Goal: Complete application form

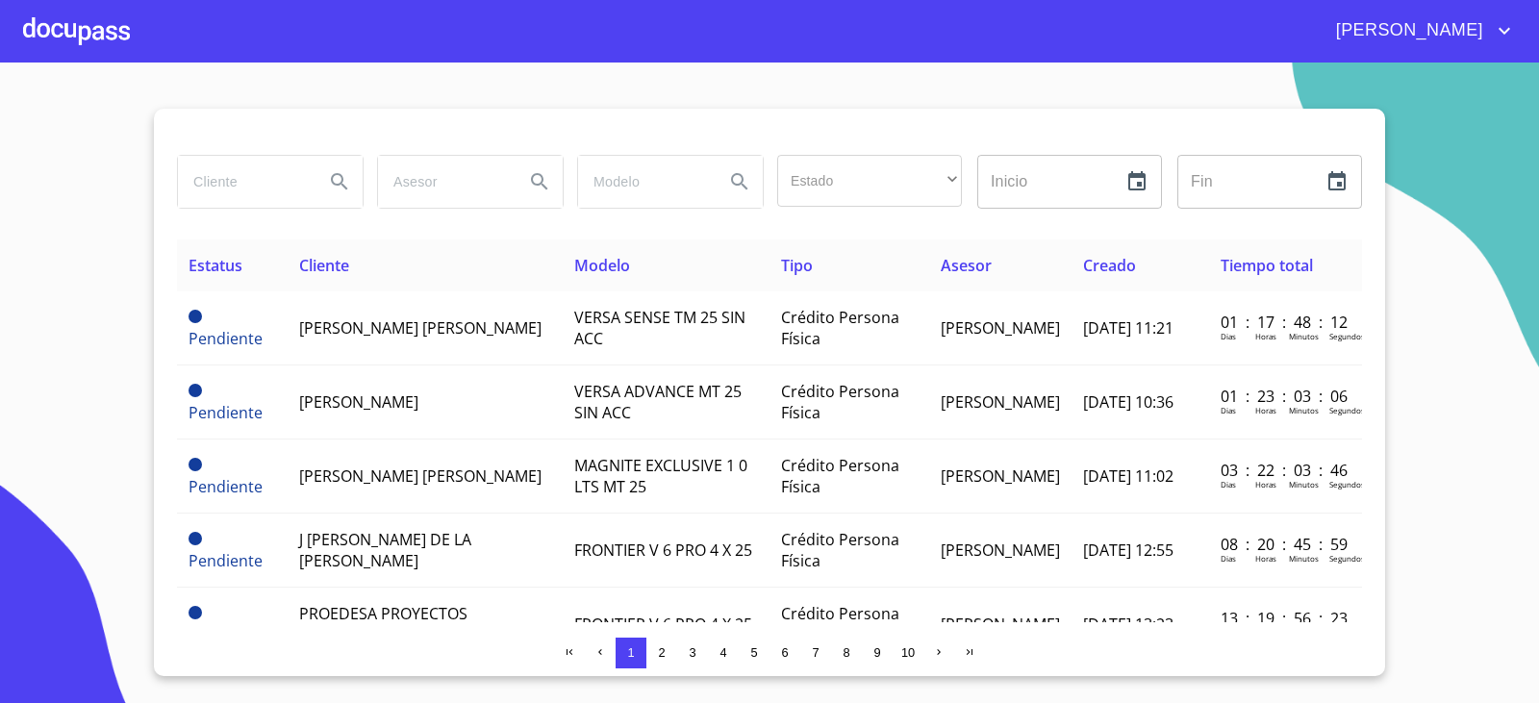
click at [1472, 222] on section "Estado ​ ​ Inicio ​ Fin ​ Estatus Cliente Modelo Tipo Asesor Creado Tiempo tota…" at bounding box center [769, 383] width 1539 height 641
click at [96, 38] on div at bounding box center [76, 31] width 107 height 62
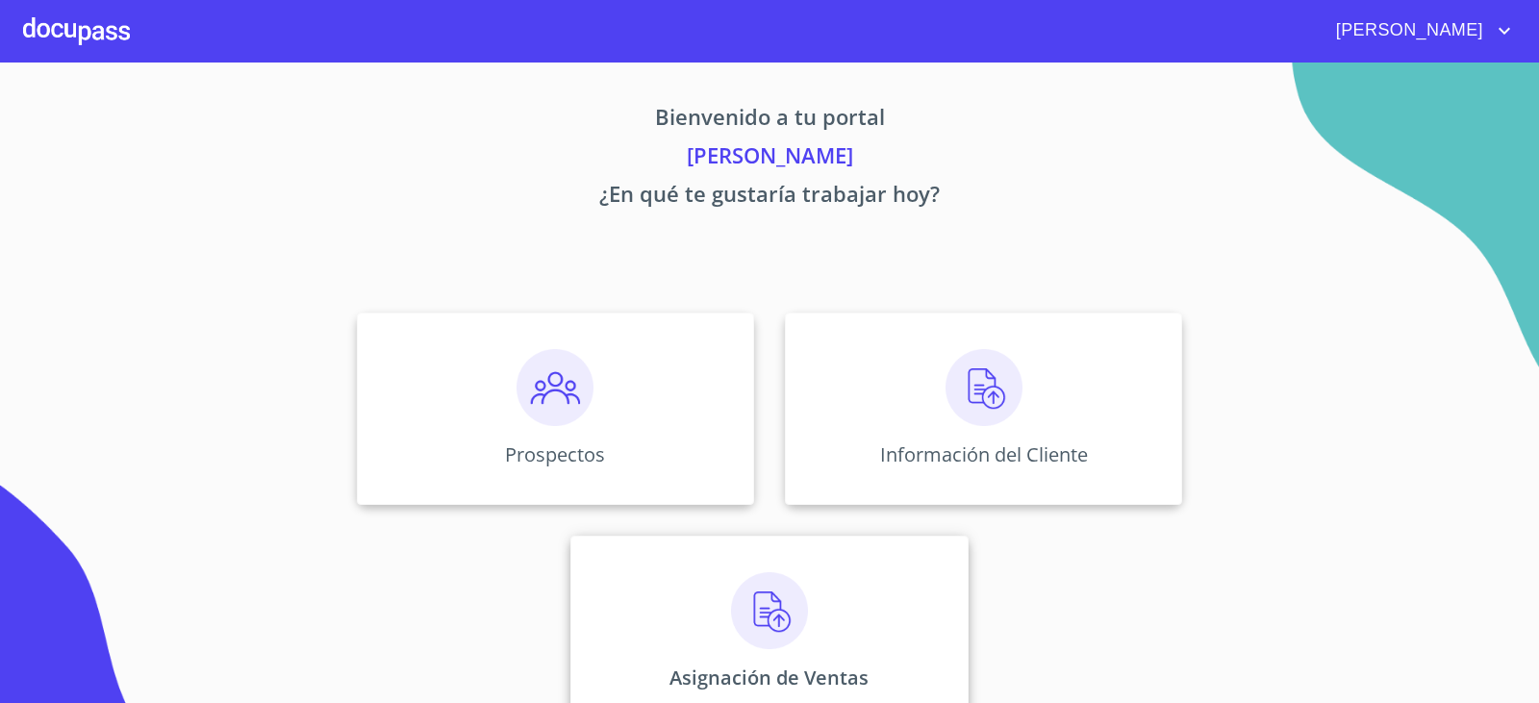
click at [761, 622] on img at bounding box center [769, 610] width 77 height 77
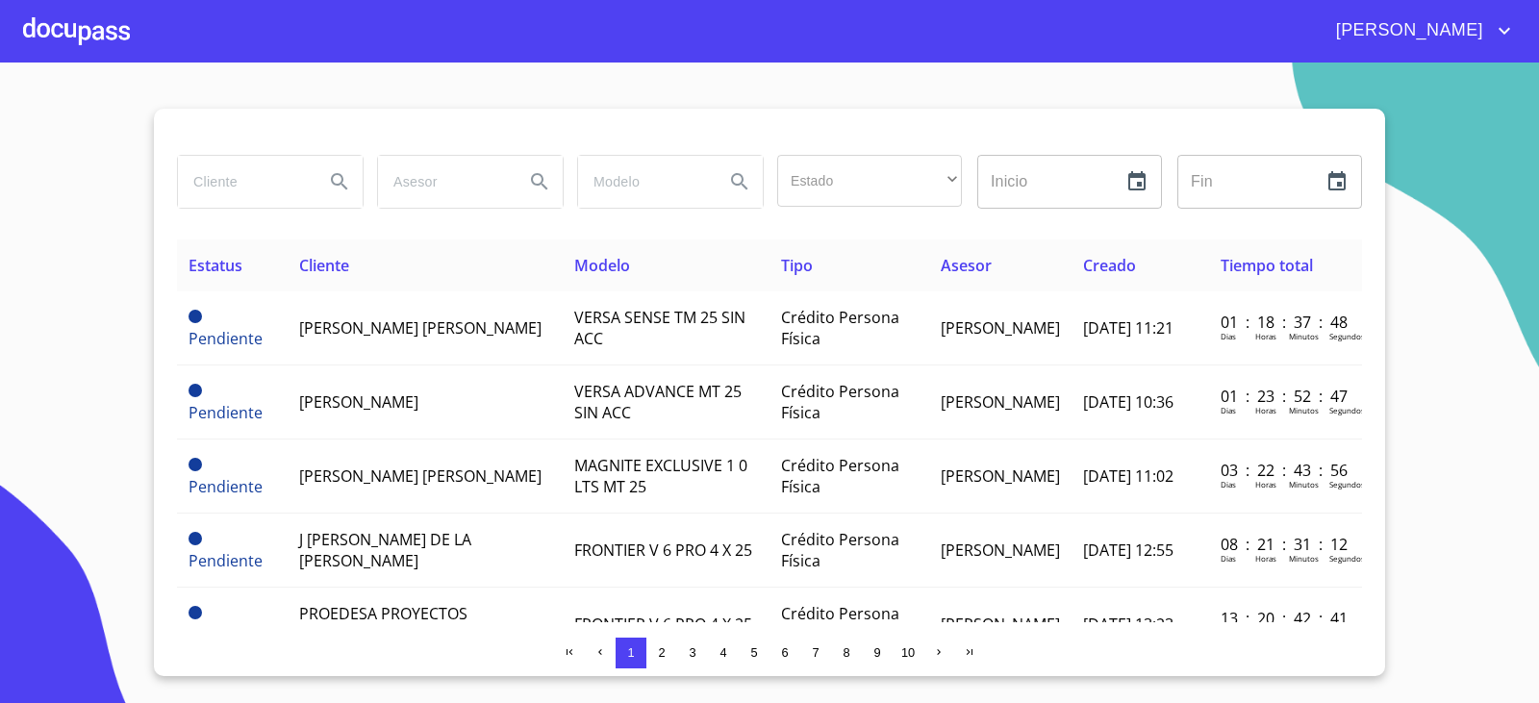
click at [43, 31] on div at bounding box center [76, 31] width 107 height 62
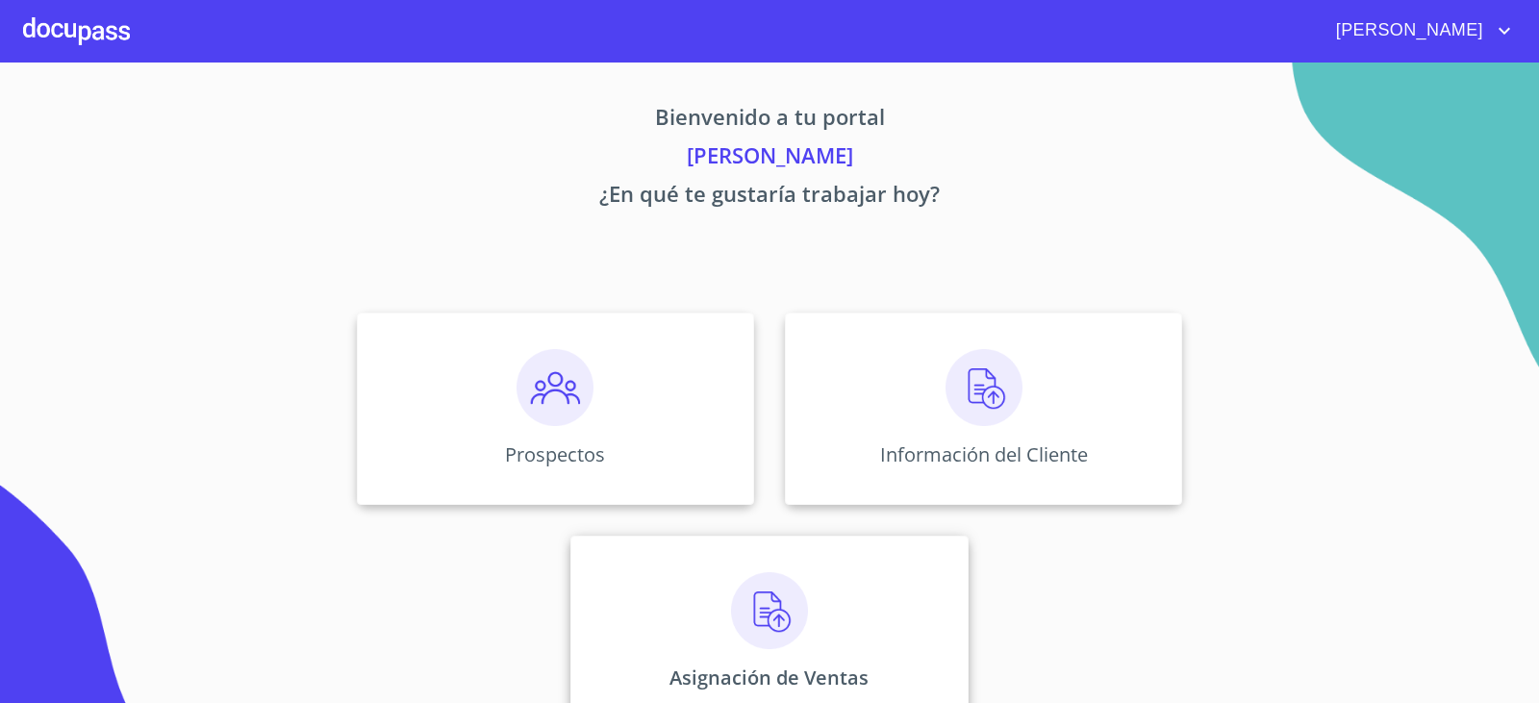
click at [750, 620] on img at bounding box center [769, 610] width 77 height 77
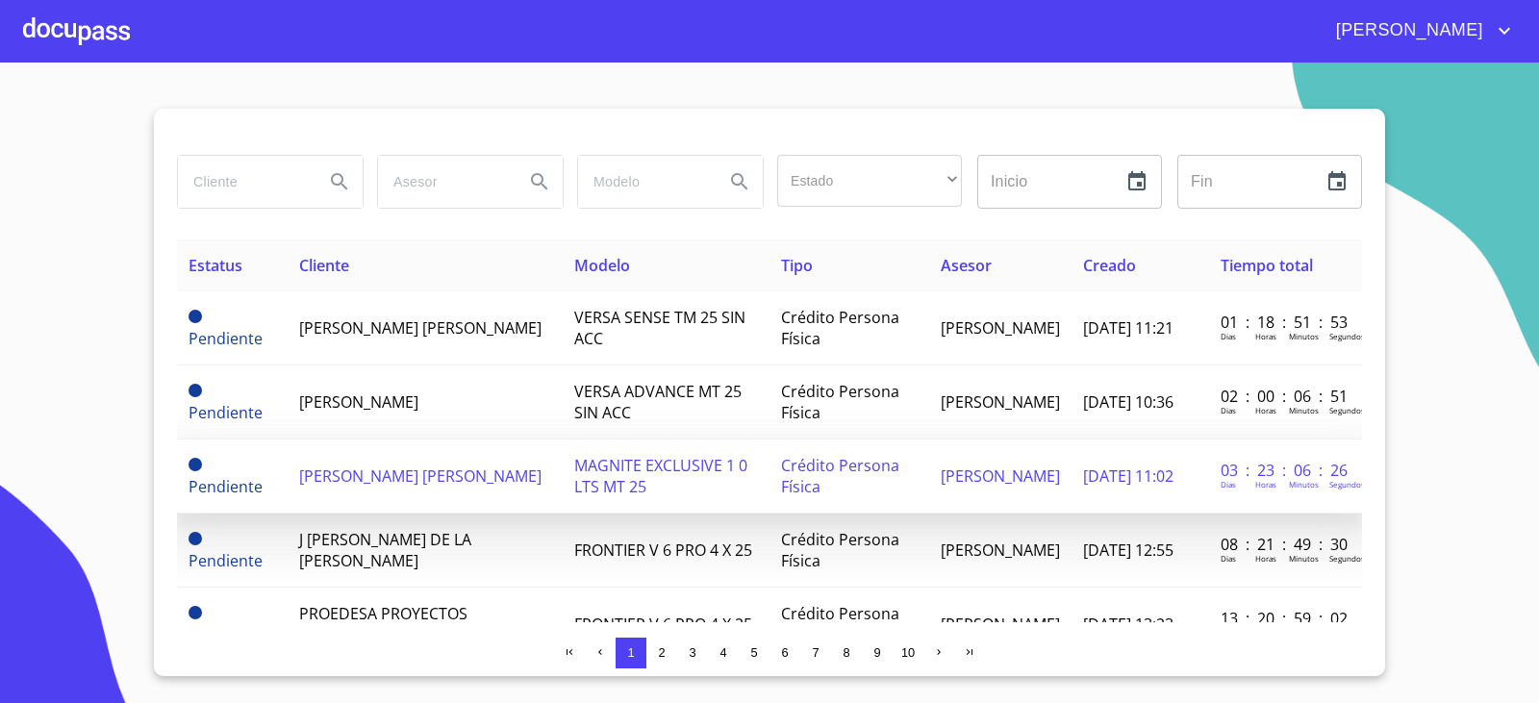
click at [385, 466] on span "[PERSON_NAME] [PERSON_NAME]" at bounding box center [420, 476] width 242 height 21
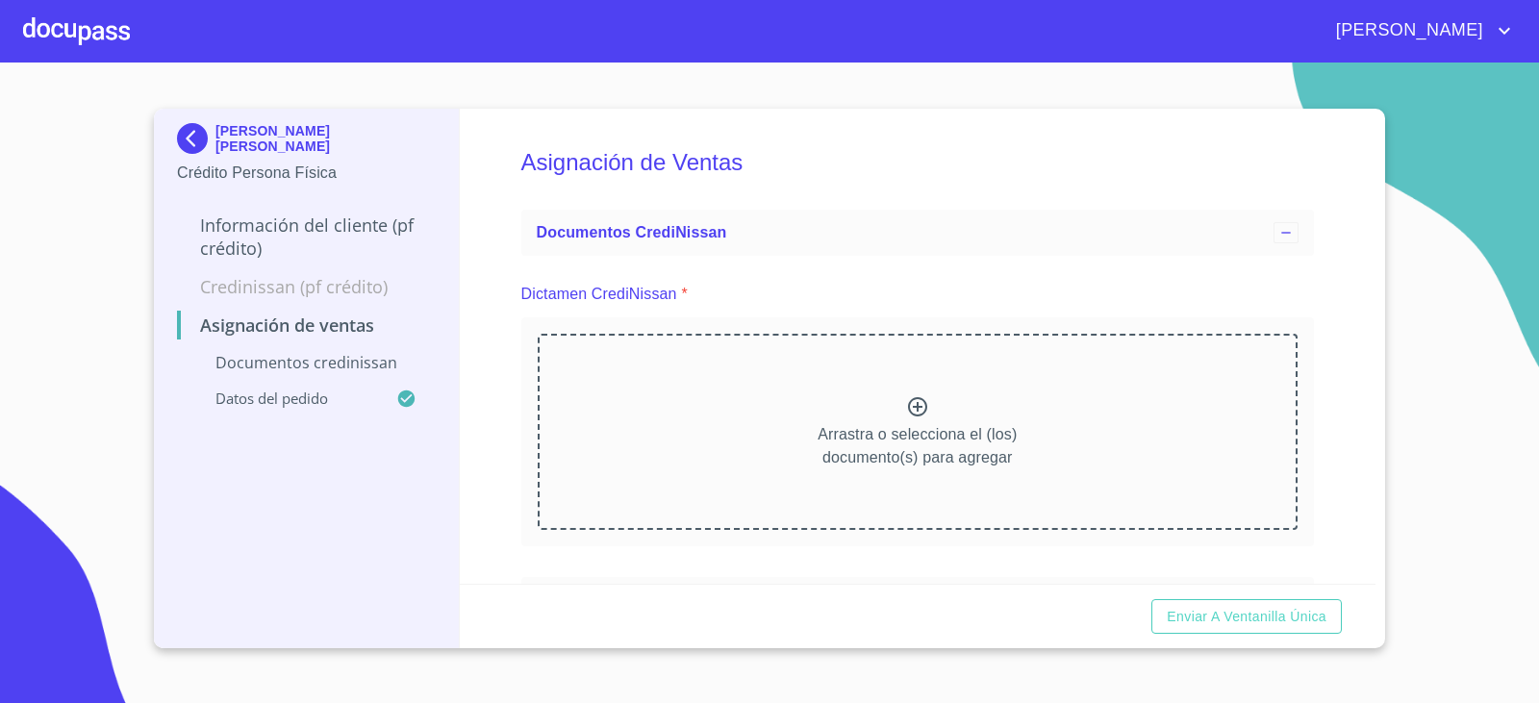
click at [910, 404] on icon at bounding box center [917, 406] width 19 height 19
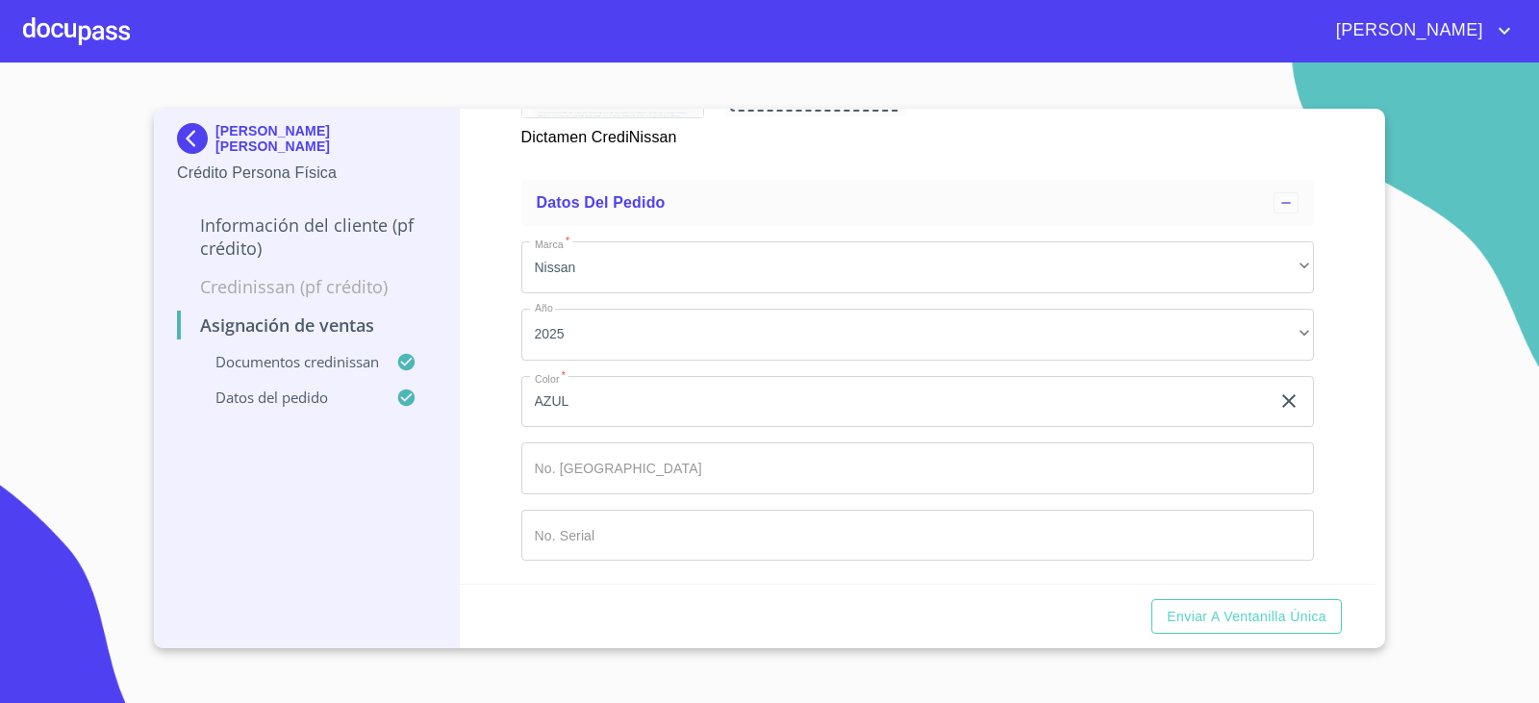
scroll to position [1377, 0]
click at [515, 482] on div "Asignación de Ventas Documentos CrediNissan Dictamen CrediNissan * Dictamen Cre…" at bounding box center [918, 346] width 917 height 475
click at [571, 478] on input "Marca   *" at bounding box center [918, 468] width 794 height 52
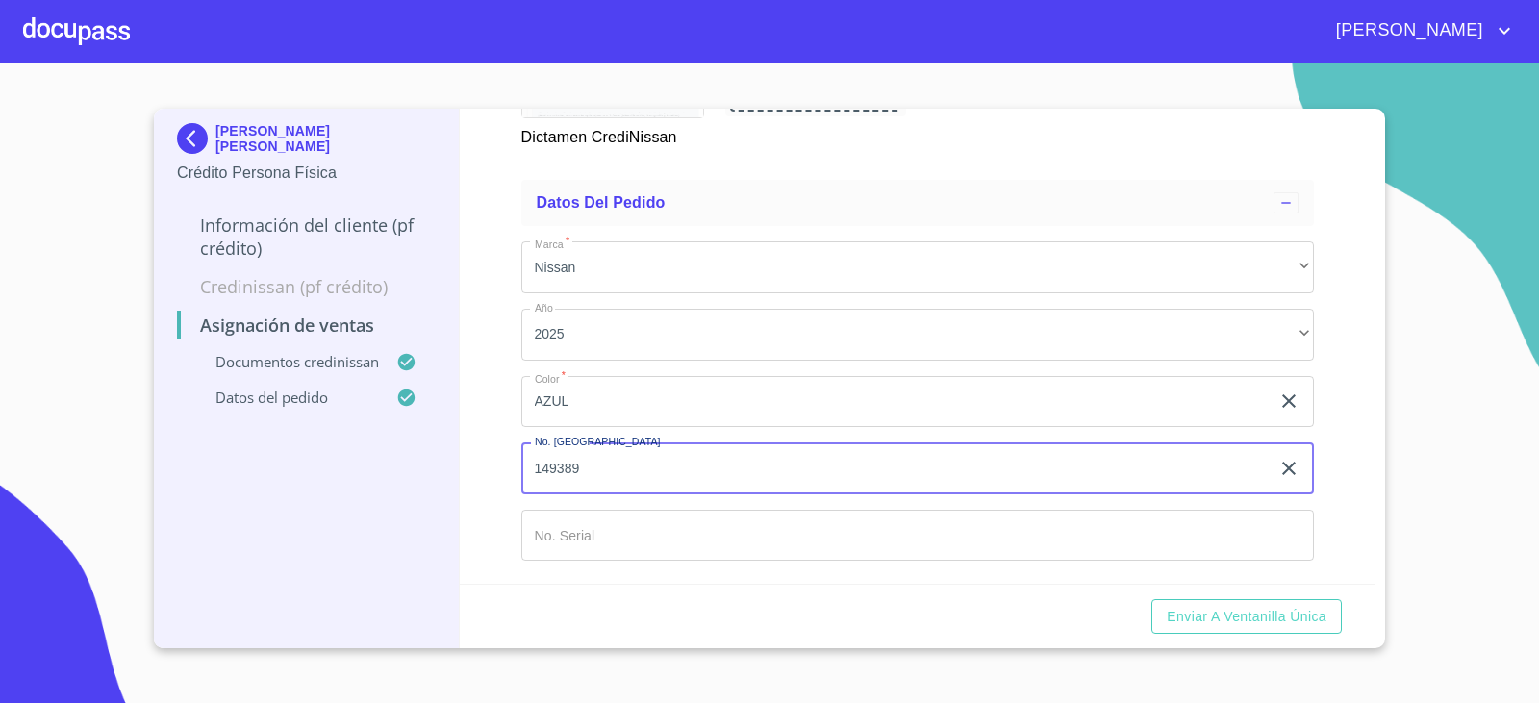
type input "149389"
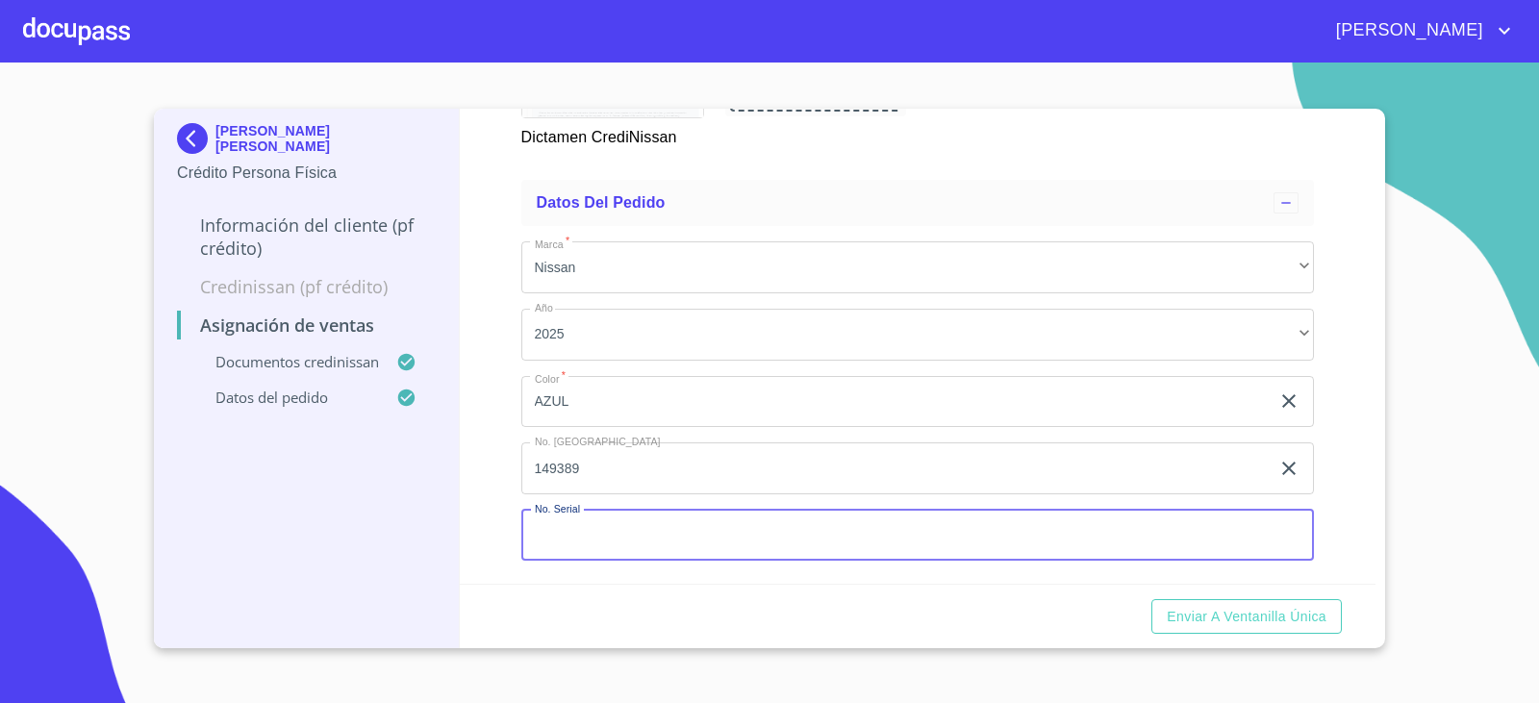
type input "m"
type input "[US_VEHICLE_IDENTIFICATION_NUMBER]"
click at [849, 620] on div "Enviar a Ventanilla única" at bounding box center [918, 616] width 917 height 65
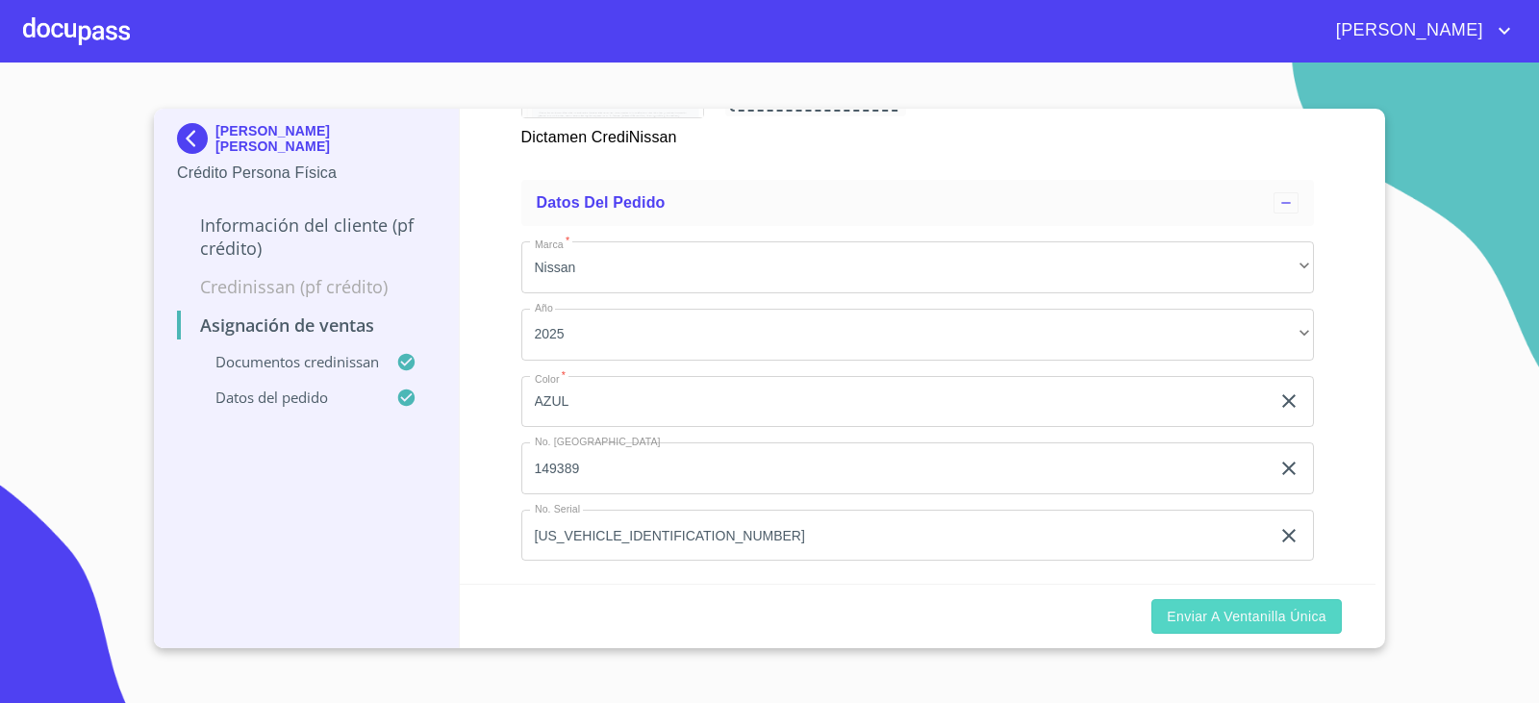
click at [1232, 621] on span "Enviar a Ventanilla única" at bounding box center [1247, 617] width 160 height 24
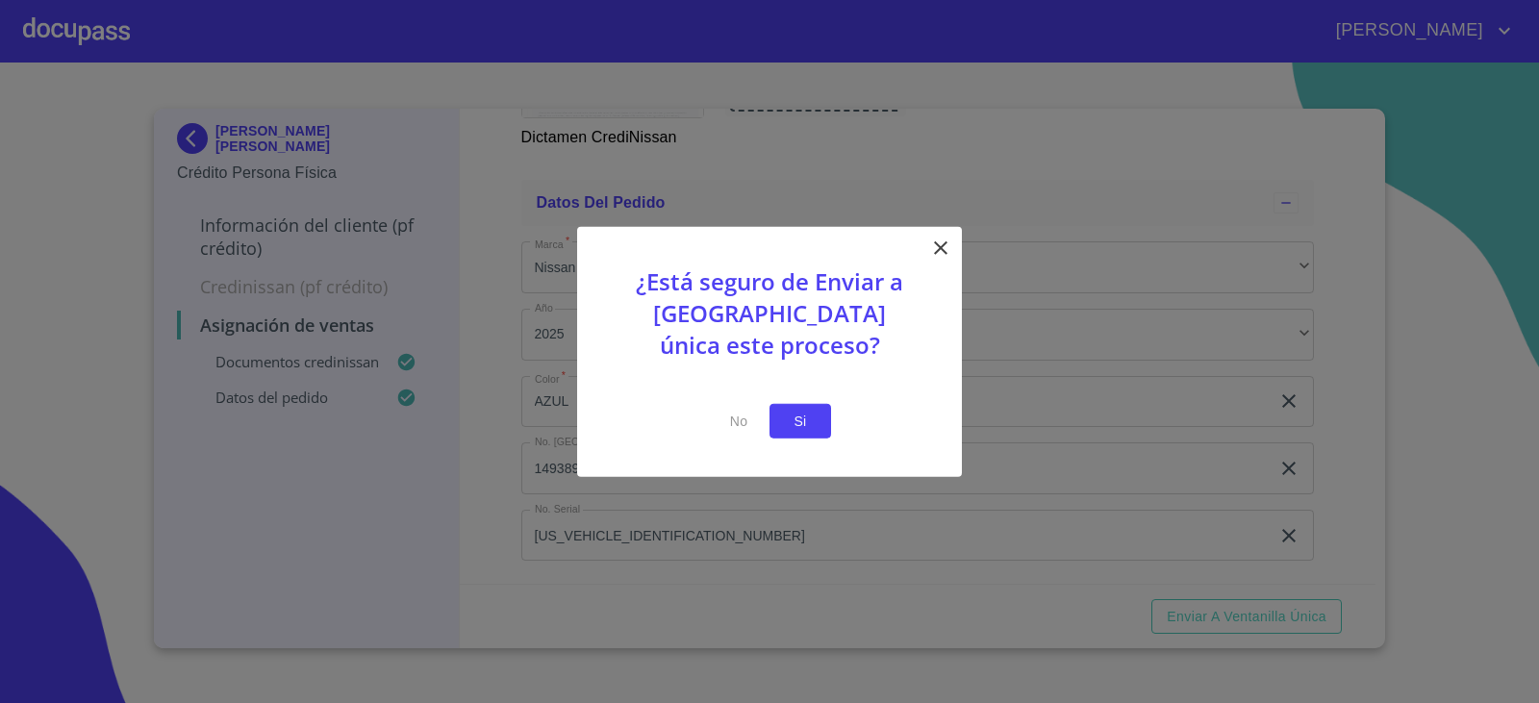
click at [798, 416] on span "Si" at bounding box center [800, 421] width 31 height 24
